Goal: Navigation & Orientation: Understand site structure

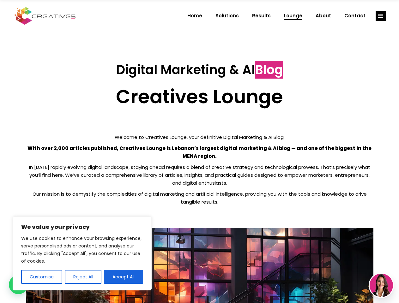
click at [199, 152] on p "With over 2,000 articles published, Creatives Lounge is Lebanon’s largest digit…" at bounding box center [199, 152] width 347 height 16
click at [41, 277] on button "Customise" at bounding box center [41, 277] width 41 height 14
click at [0, 0] on div at bounding box center [0, 0] width 0 height 0
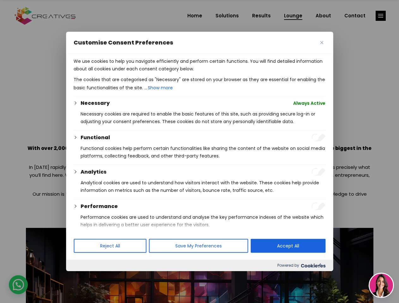
click at [123, 73] on p "We use cookies to help you navigate efficiently and perform certain functions. …" at bounding box center [200, 64] width 252 height 15
click at [381, 16] on div at bounding box center [199, 151] width 399 height 303
click at [381, 286] on img at bounding box center [381, 285] width 23 height 23
